Goal: Use online tool/utility: Utilize a website feature to perform a specific function

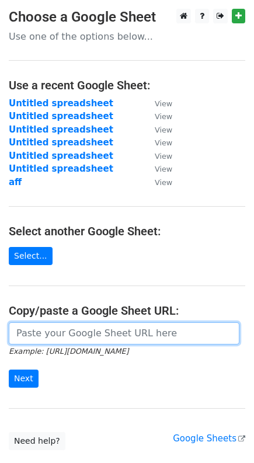
click at [144, 335] on input "url" at bounding box center [124, 334] width 231 height 22
paste input "[URL][DOMAIN_NAME]"
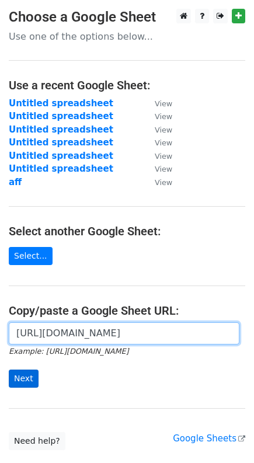
type input "[URL][DOMAIN_NAME]"
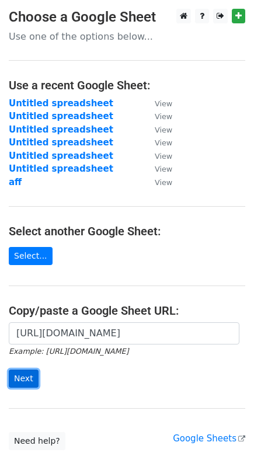
click at [30, 380] on input "Next" at bounding box center [24, 379] width 30 height 18
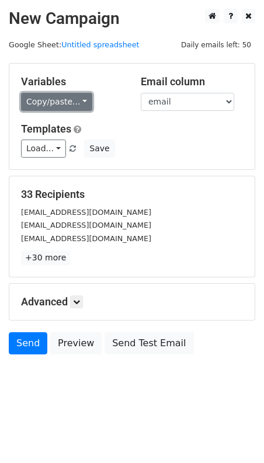
click at [50, 103] on link "Copy/paste..." at bounding box center [56, 102] width 71 height 18
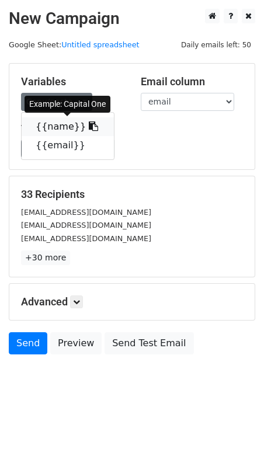
click at [50, 122] on link "{{name}}" at bounding box center [68, 126] width 92 height 19
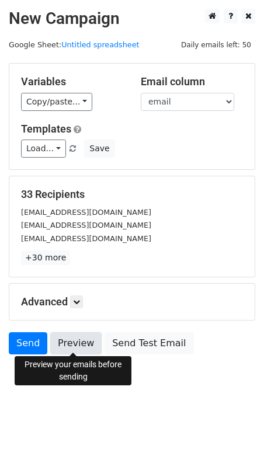
click at [72, 347] on link "Preview" at bounding box center [75, 344] width 51 height 22
